Goal: Find contact information: Find contact information

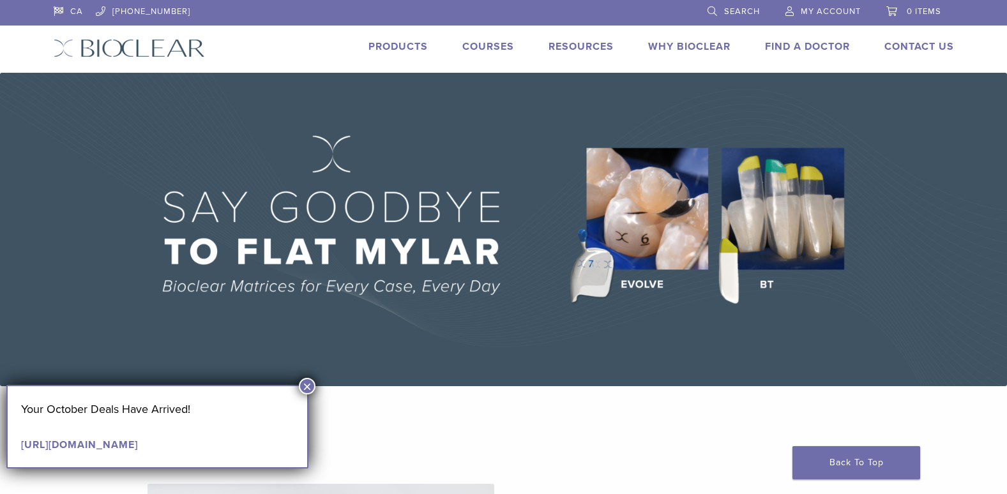
click at [383, 45] on link "Products" at bounding box center [398, 46] width 59 height 13
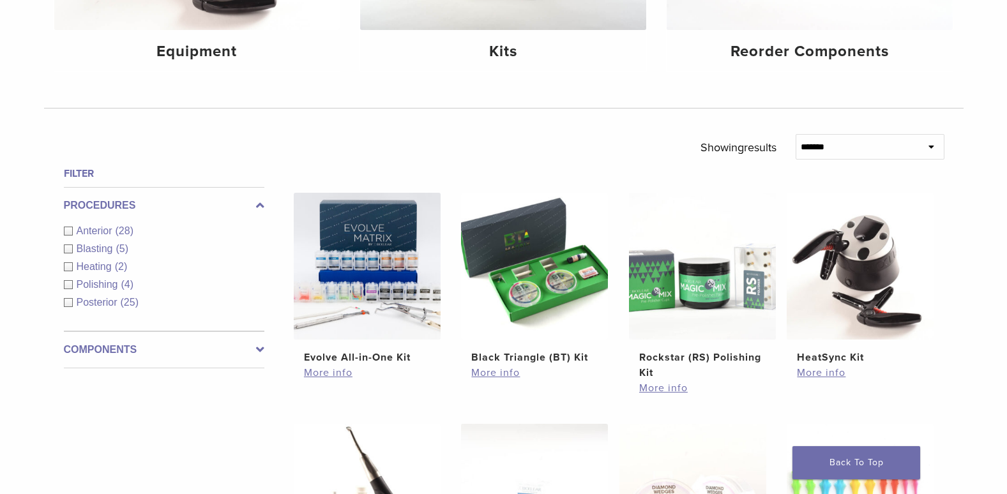
scroll to position [328, 0]
click at [100, 230] on span "Anterior" at bounding box center [96, 231] width 39 height 11
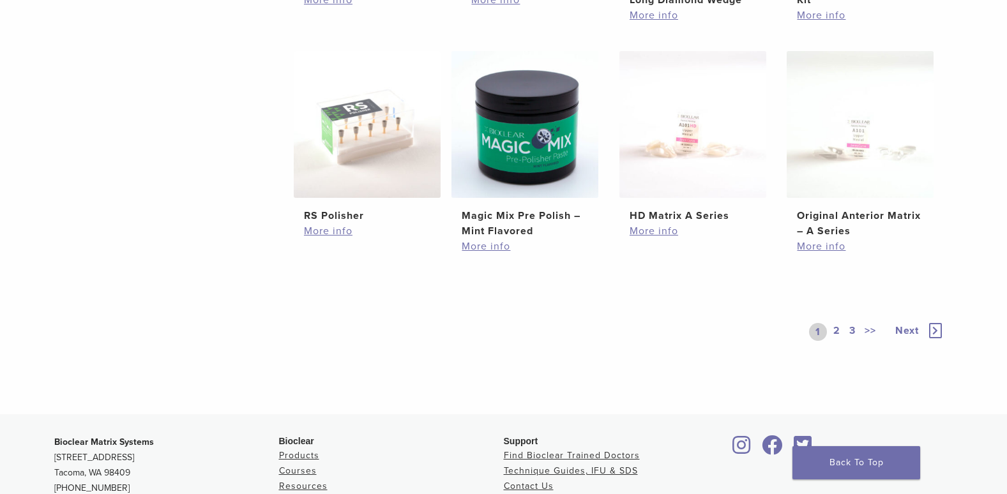
scroll to position [967, 0]
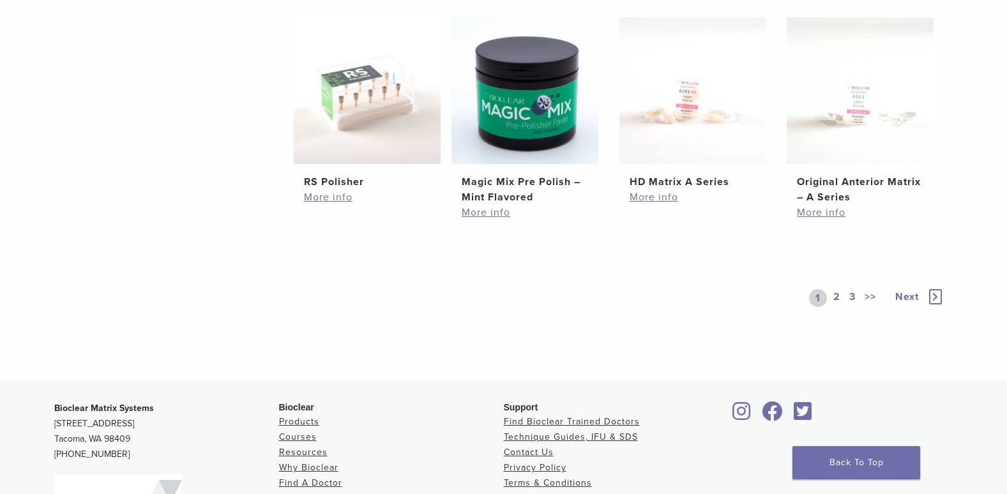
click at [833, 300] on link "2" at bounding box center [837, 298] width 12 height 18
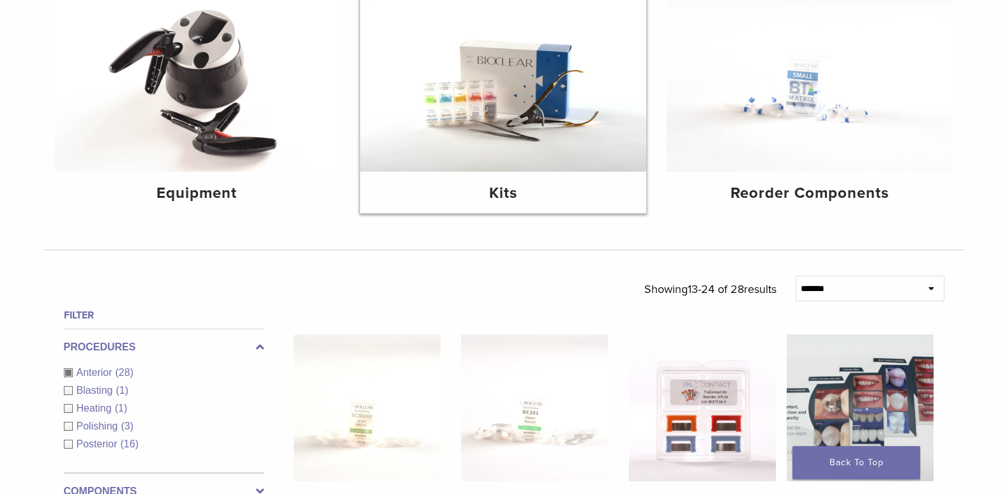
scroll to position [192, 0]
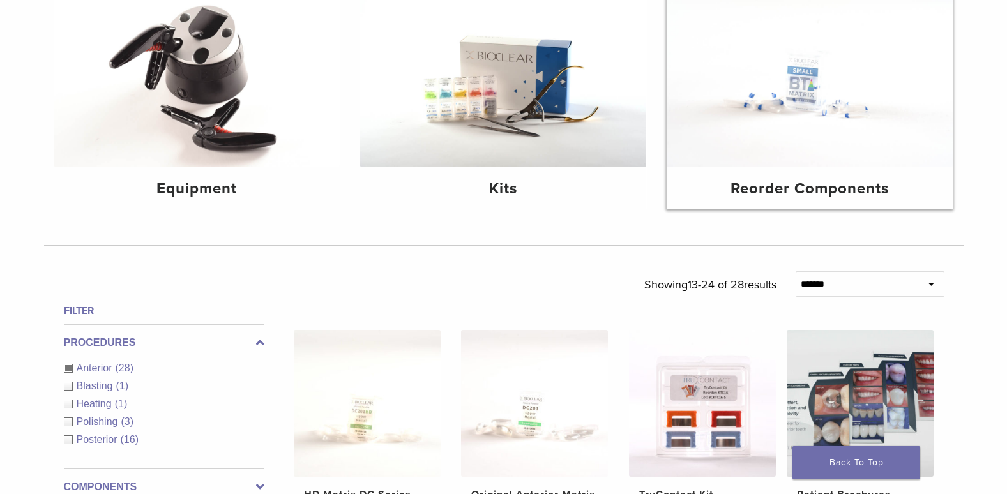
click at [901, 124] on img at bounding box center [810, 71] width 286 height 191
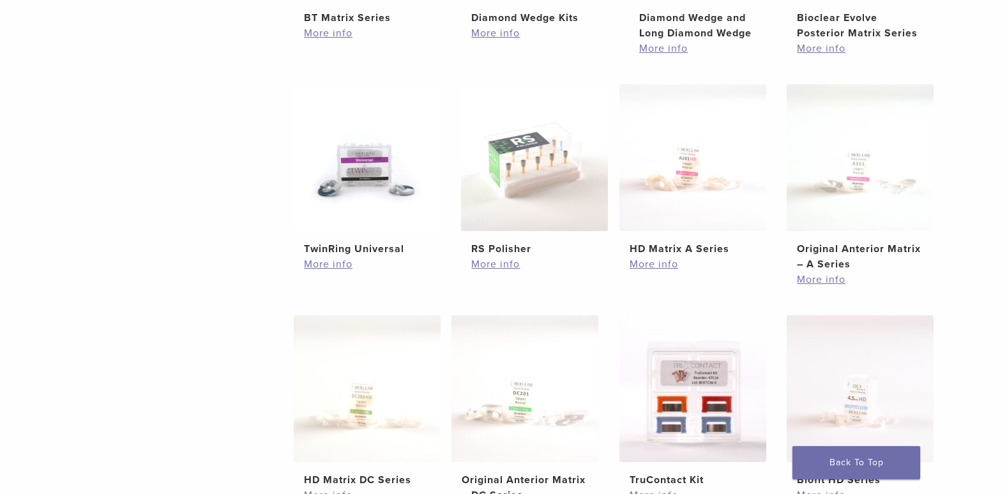
scroll to position [447, 0]
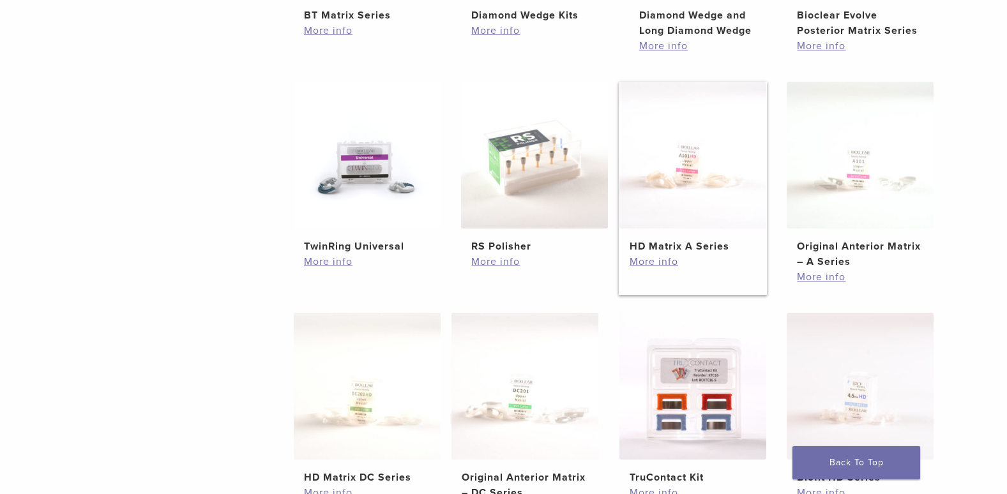
click at [704, 183] on img at bounding box center [693, 155] width 147 height 147
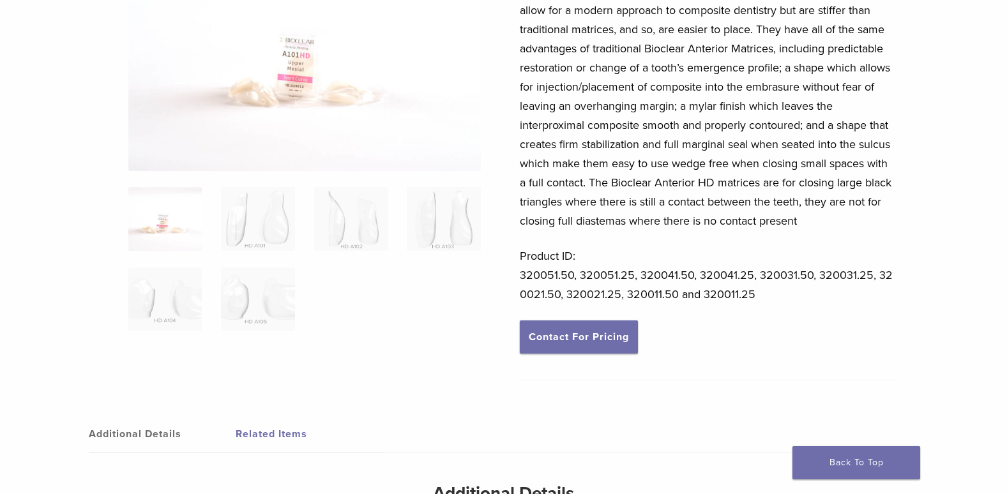
scroll to position [192, 0]
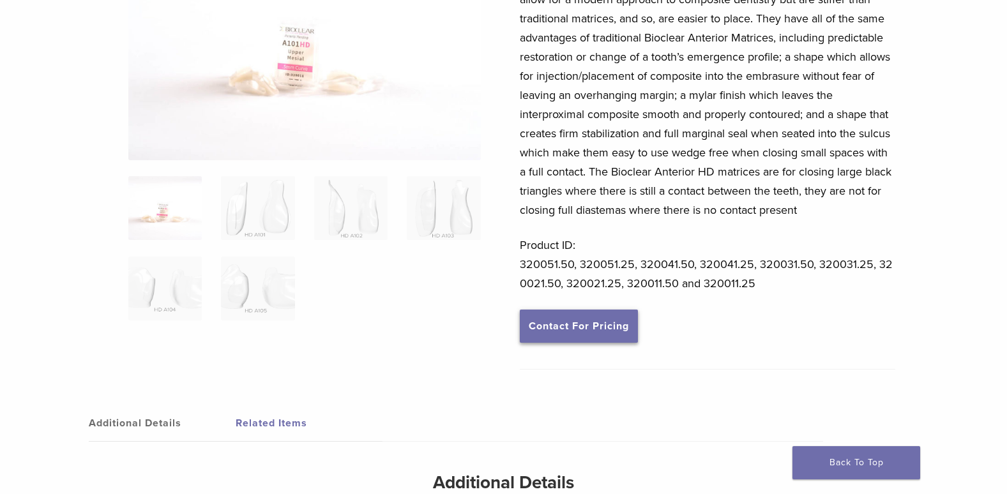
click at [597, 333] on link "Contact For Pricing" at bounding box center [579, 326] width 118 height 33
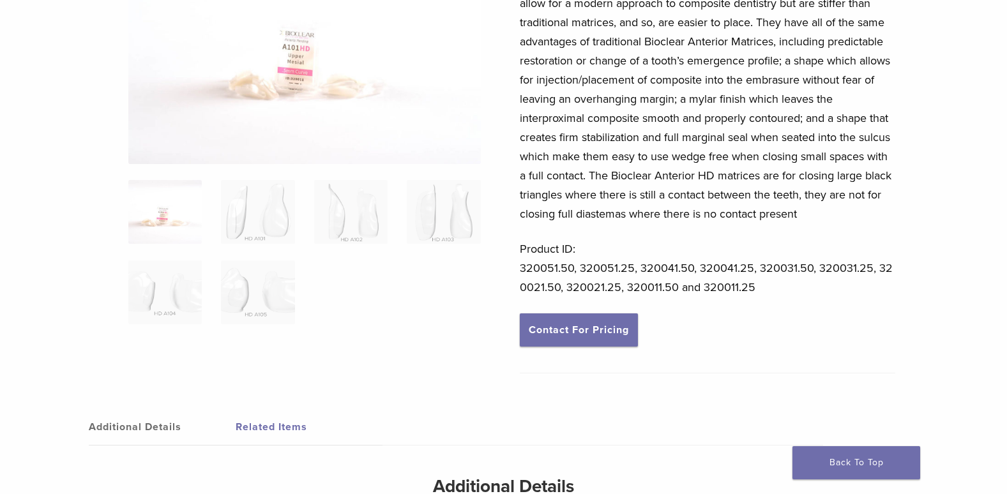
scroll to position [0, 0]
